Goal: Information Seeking & Learning: Learn about a topic

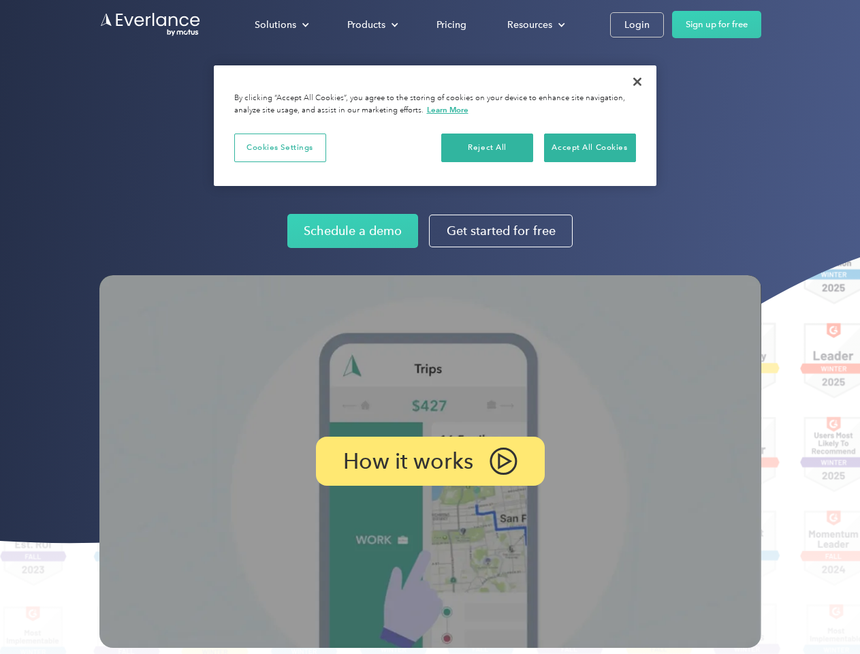
click at [430, 327] on img at bounding box center [430, 461] width 662 height 372
click at [281, 25] on div "Solutions" at bounding box center [276, 24] width 42 height 17
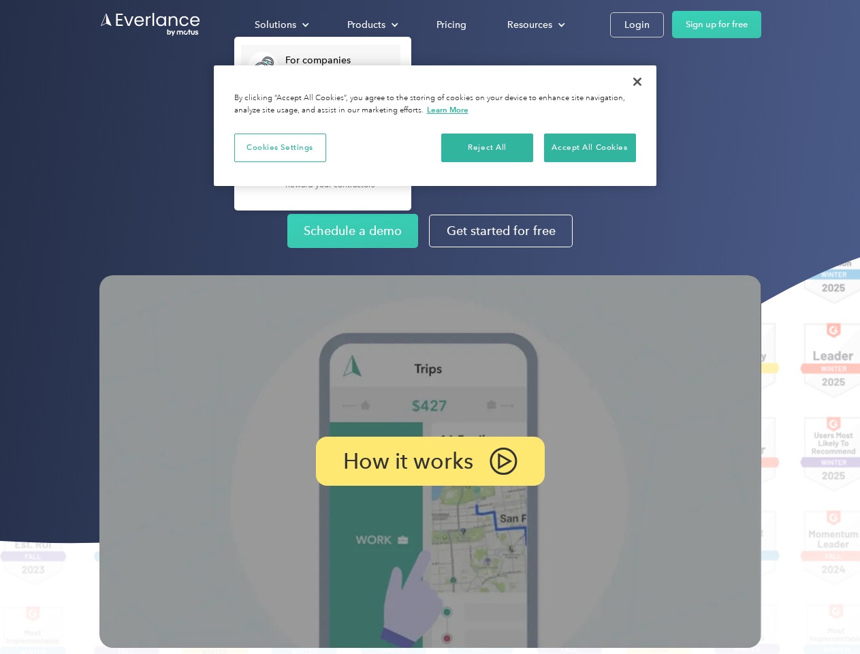
click at [371, 25] on div "Products" at bounding box center [366, 24] width 38 height 17
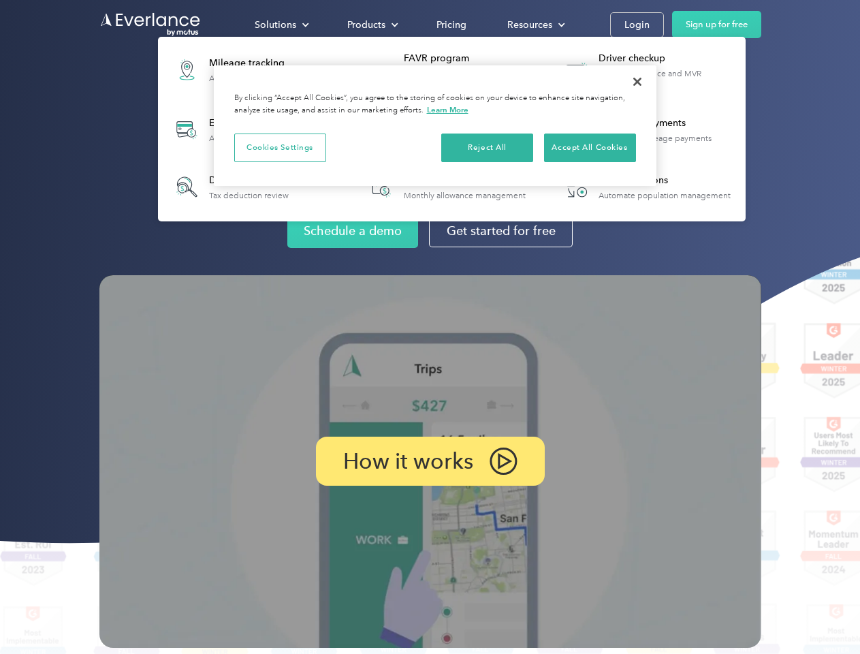
click at [535, 25] on div "Resources" at bounding box center [529, 24] width 45 height 17
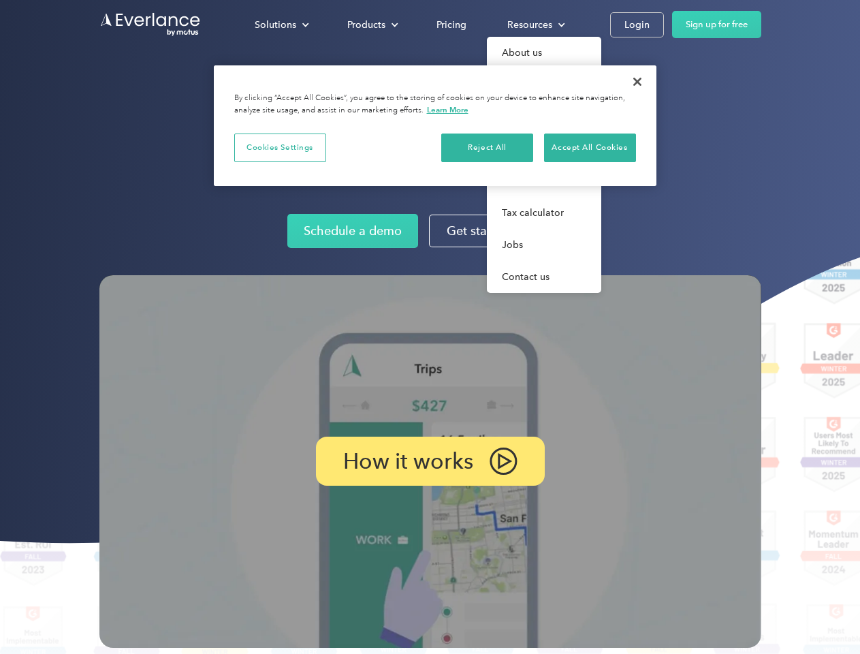
click at [430, 461] on p "How it works" at bounding box center [408, 461] width 130 height 16
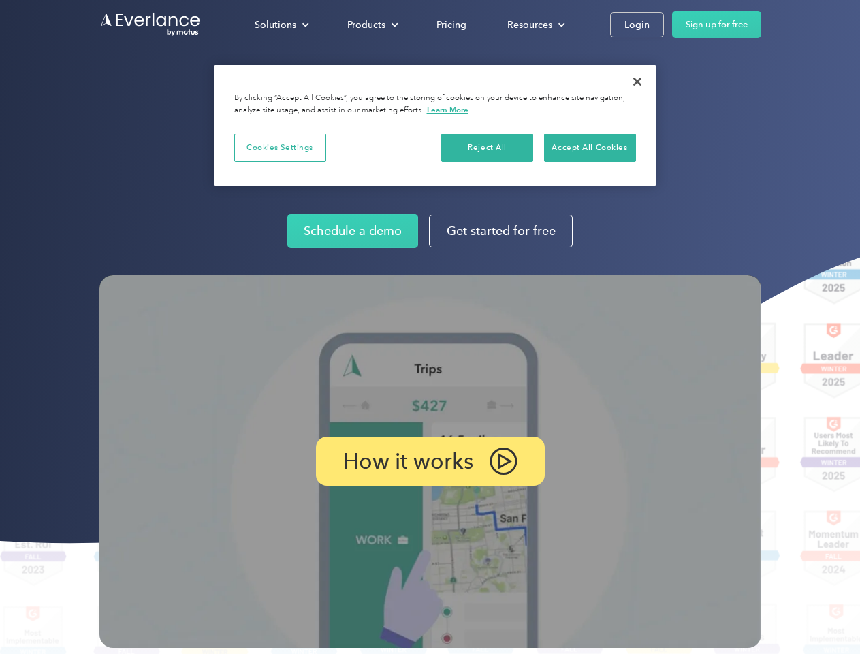
click at [280, 147] on button "Cookies Settings" at bounding box center [280, 147] width 92 height 29
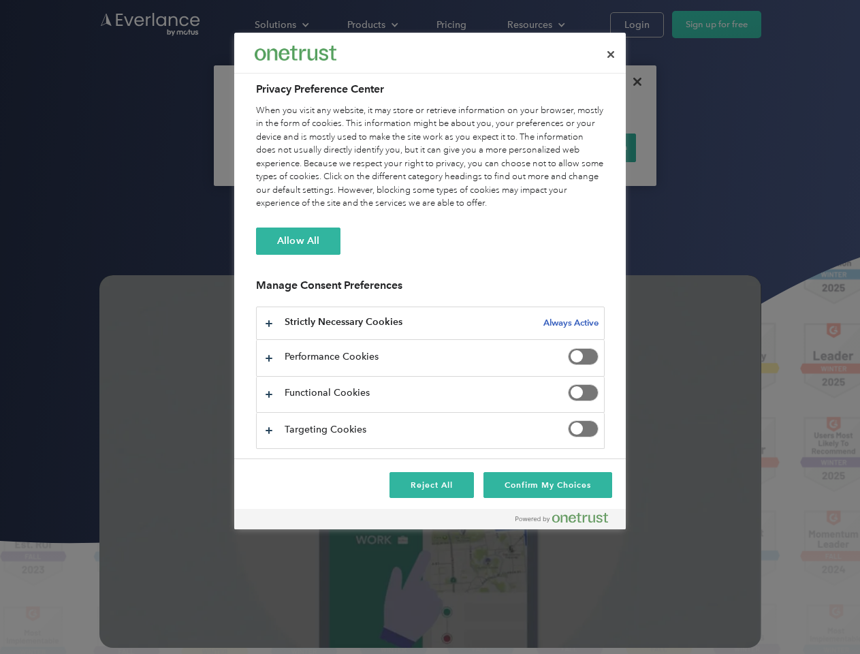
click at [488, 147] on div "When you visit any website, it may store or retrieve information on your browse…" at bounding box center [430, 157] width 349 height 106
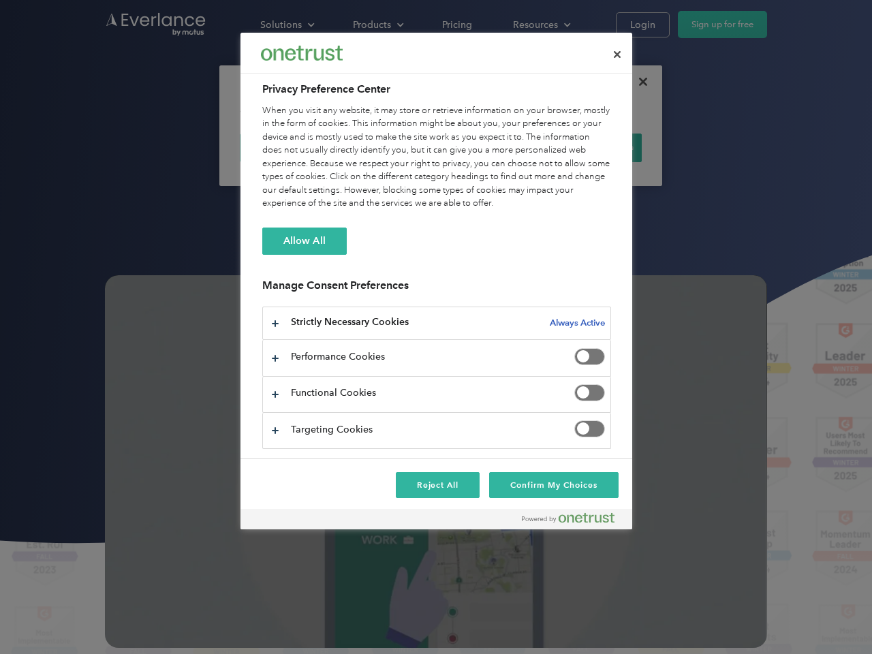
click at [590, 147] on div "When you visit any website, it may store or retrieve information on your browse…" at bounding box center [436, 157] width 349 height 106
click at [637, 82] on div at bounding box center [436, 327] width 872 height 654
